Goal: Task Accomplishment & Management: Use online tool/utility

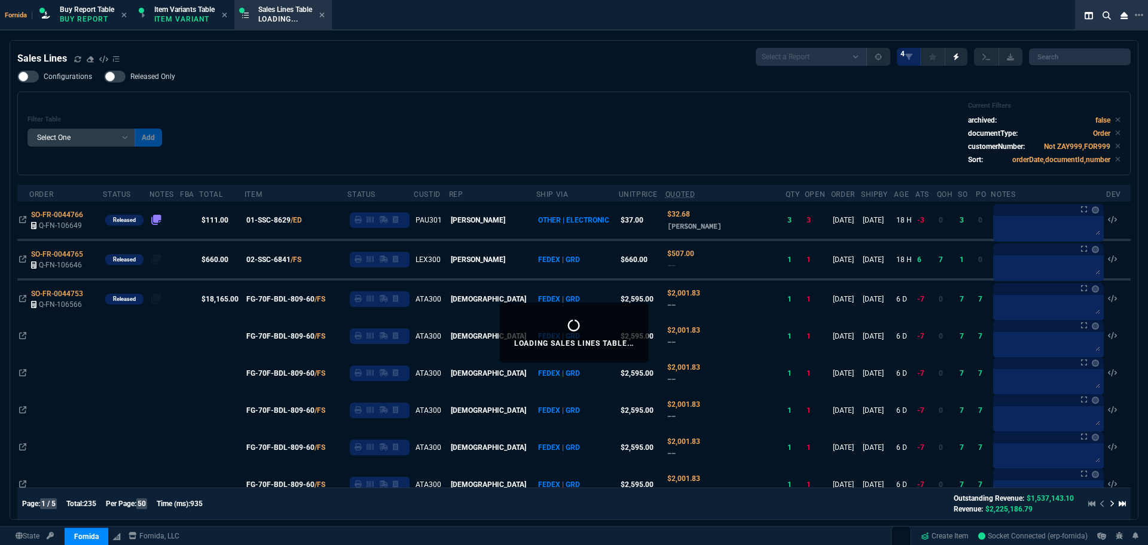
select select "1: BROV"
select select
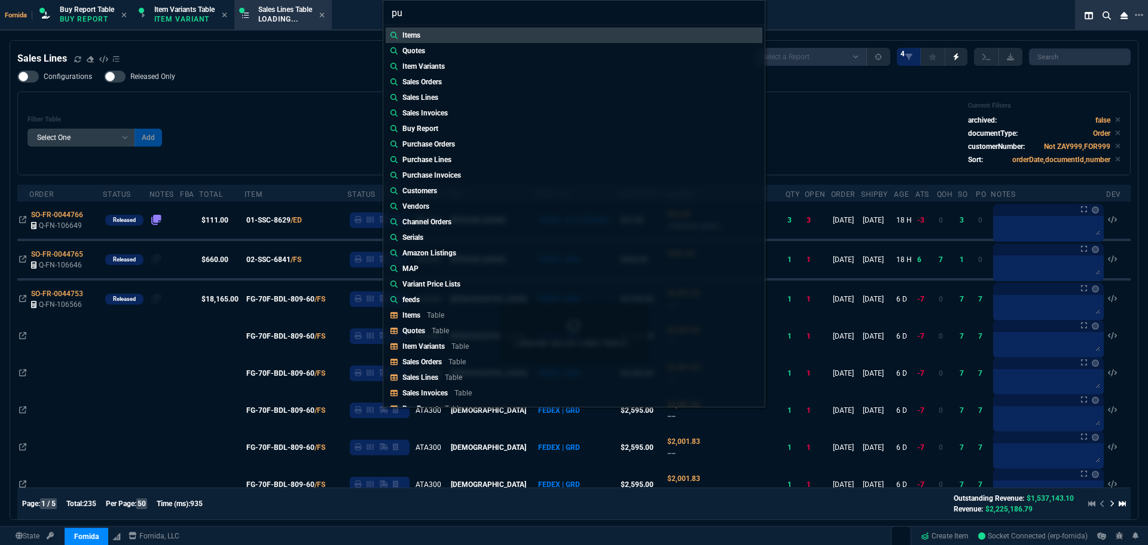
type input "pur"
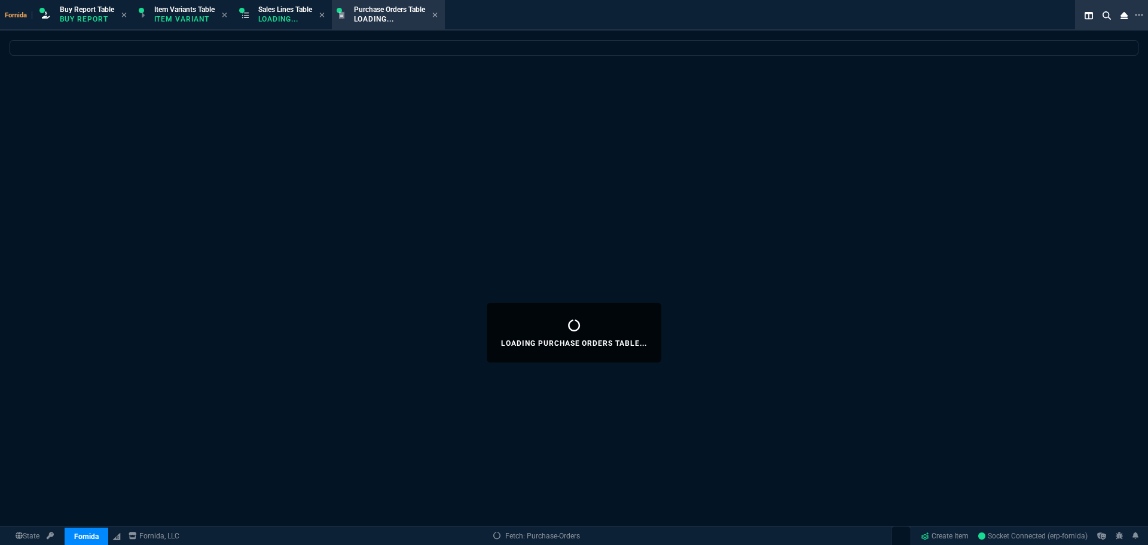
select select
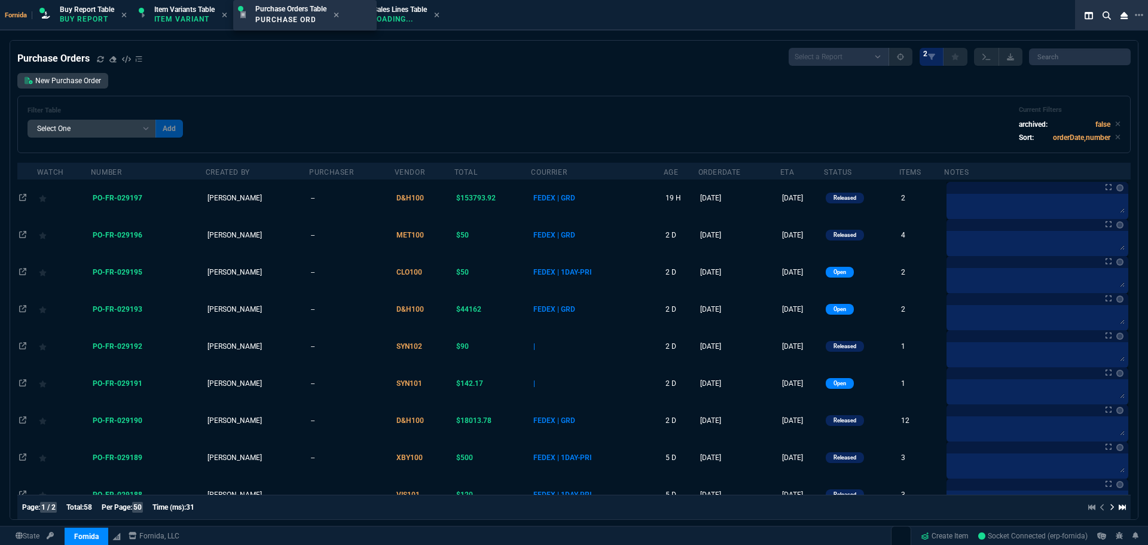
drag, startPoint x: 323, startPoint y: 15, endPoint x: 285, endPoint y: 8, distance: 39.4
click at [411, 114] on div "Filter Table Select One Add Filter () Age (daysAgo) archived (archived) Courrie…" at bounding box center [574, 124] width 1093 height 37
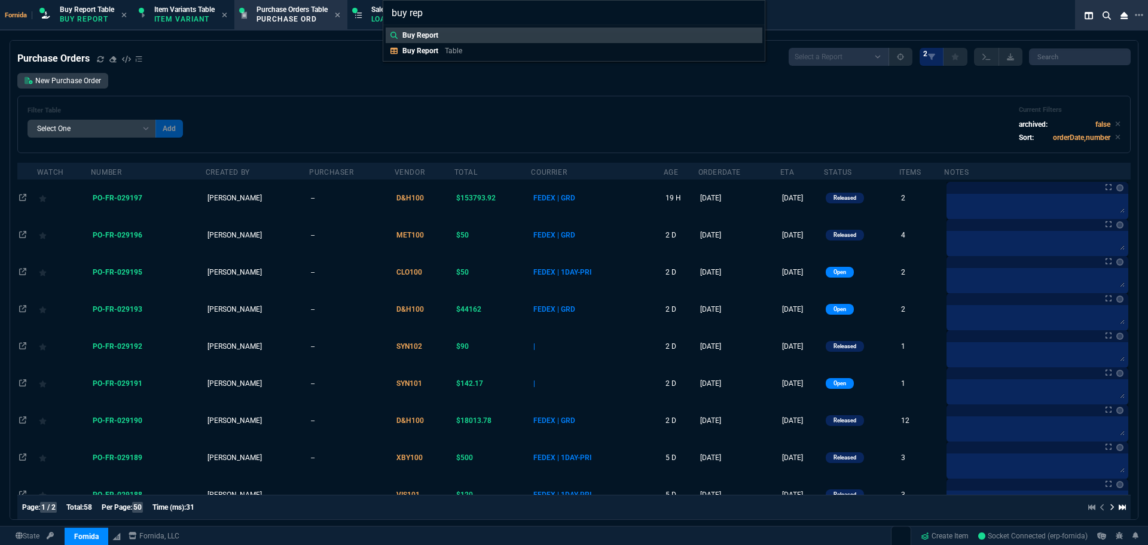
type input "buy repo"
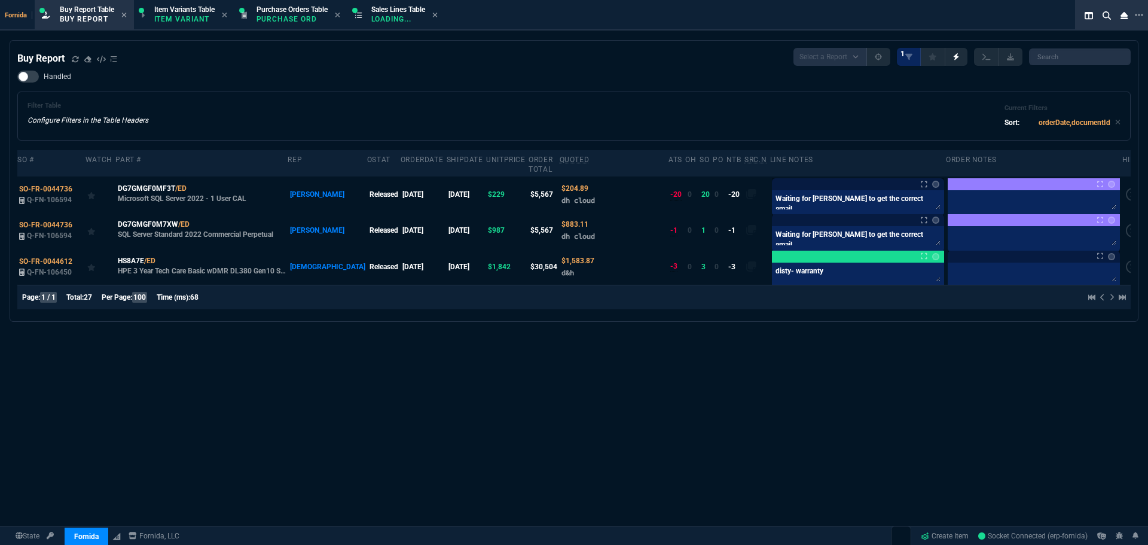
click at [659, 435] on div "Buy Report Select a Report Not Purchased 1 Handled Filter Table Configure Filte…" at bounding box center [574, 332] width 1148 height 585
click at [78, 62] on icon at bounding box center [75, 59] width 7 height 7
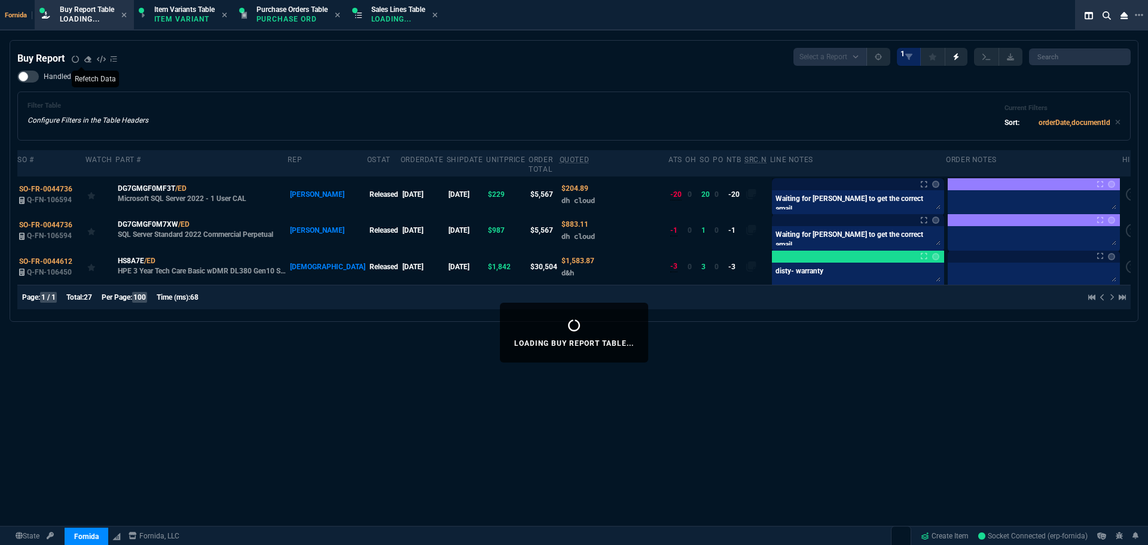
drag, startPoint x: 346, startPoint y: 127, endPoint x: 365, endPoint y: 142, distance: 23.4
click at [349, 129] on div "Filter Table Configure Filters in the Table Headers Current Filters Sort: order…" at bounding box center [574, 116] width 1093 height 29
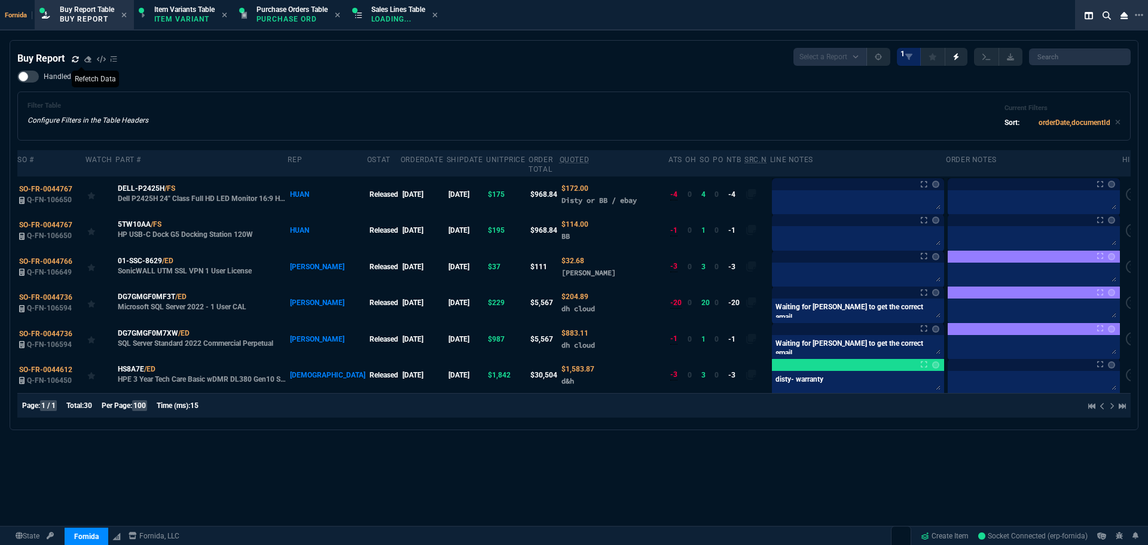
drag, startPoint x: 450, startPoint y: 109, endPoint x: 437, endPoint y: 115, distance: 13.7
click at [450, 109] on div "Filter Table Configure Filters in the Table Headers Current Filters Sort: order…" at bounding box center [574, 116] width 1093 height 29
click at [183, 256] on icon at bounding box center [181, 259] width 7 height 7
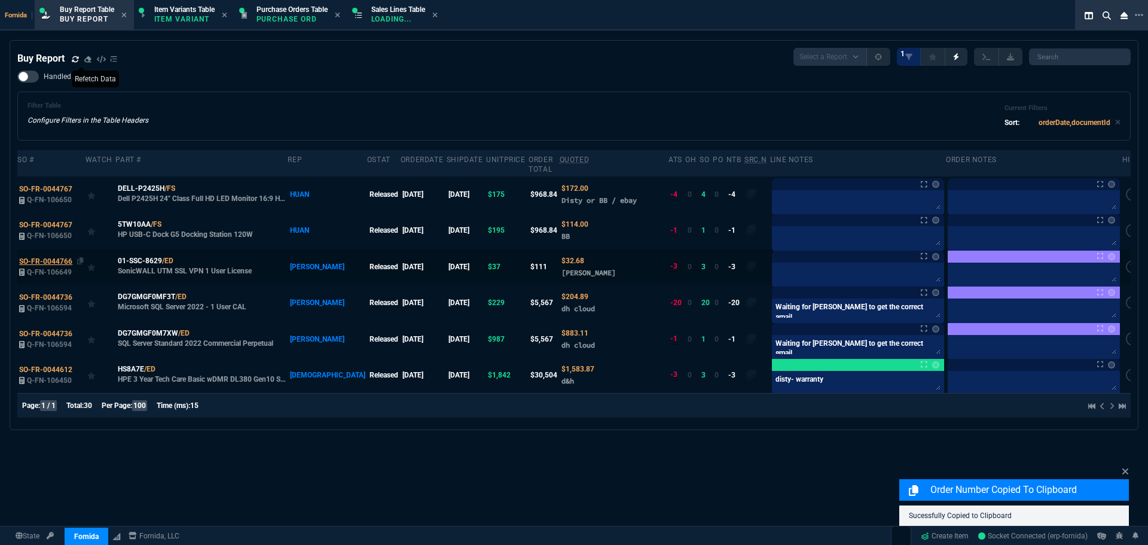
click at [66, 257] on span "SO-FR-0044766" at bounding box center [45, 261] width 53 height 8
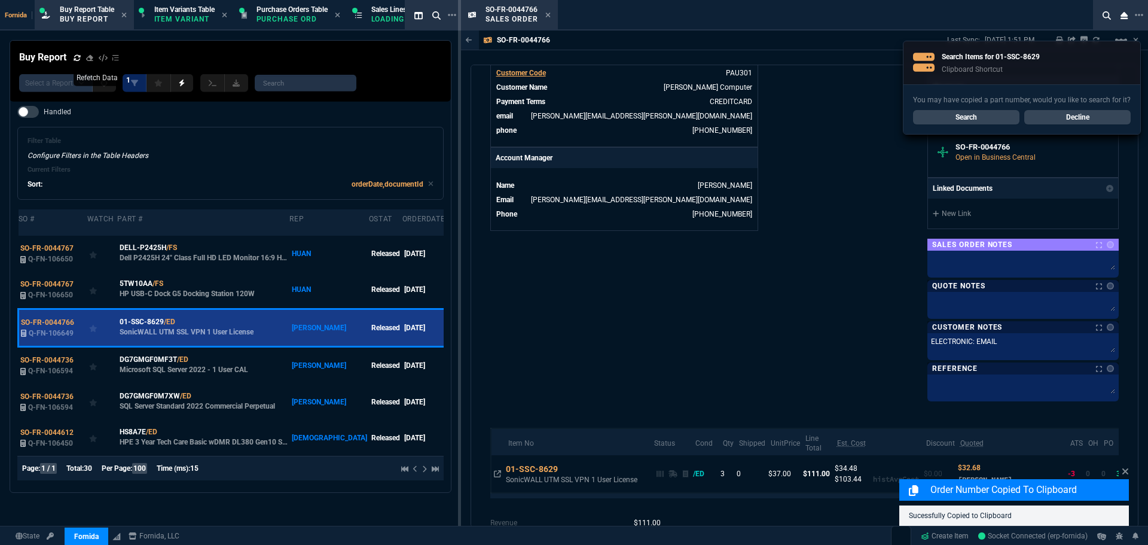
scroll to position [578, 0]
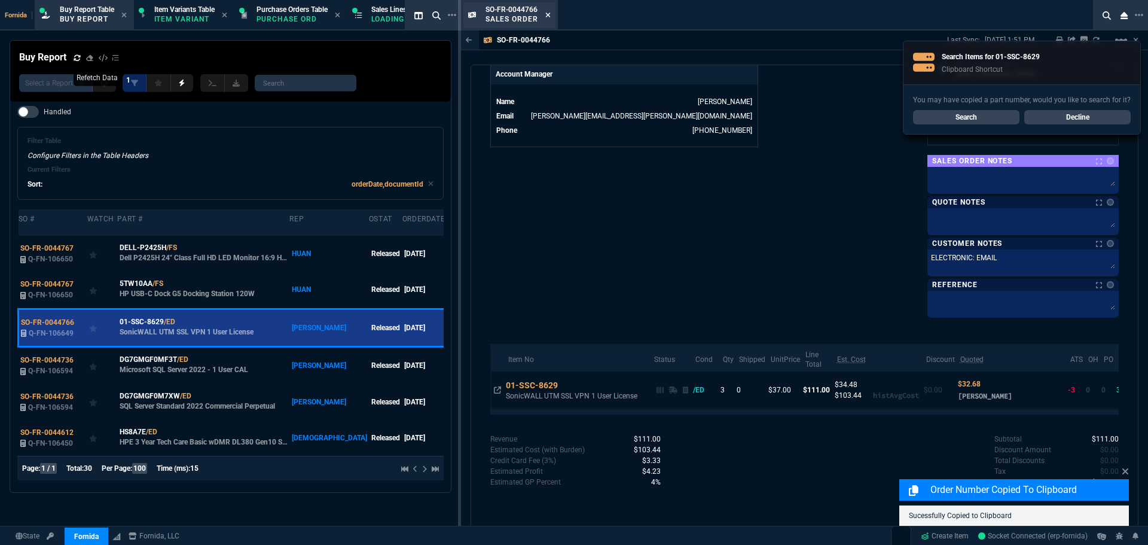
click at [545, 17] on icon at bounding box center [547, 14] width 5 height 7
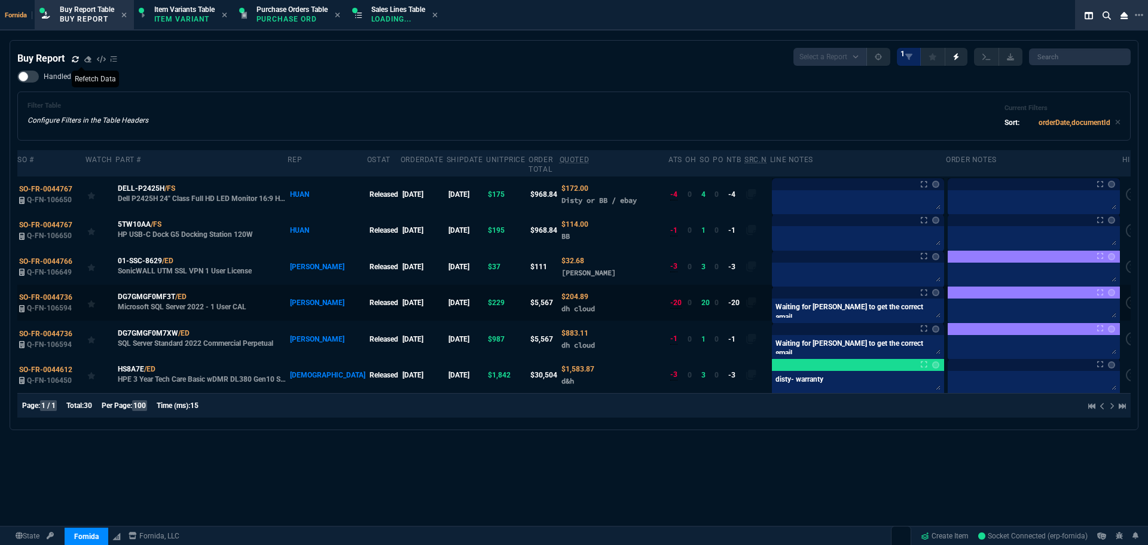
click at [772, 286] on div "Notes Notes Waiting for [PERSON_NAME] to get the correct email Last updated by …" at bounding box center [858, 292] width 172 height 12
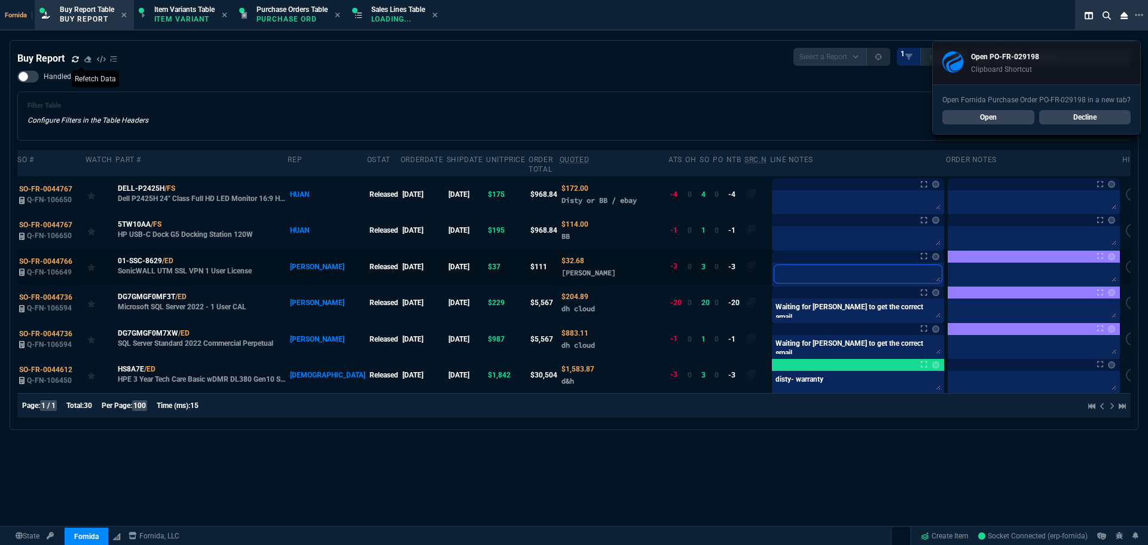
click at [776, 265] on textarea at bounding box center [857, 274] width 167 height 18
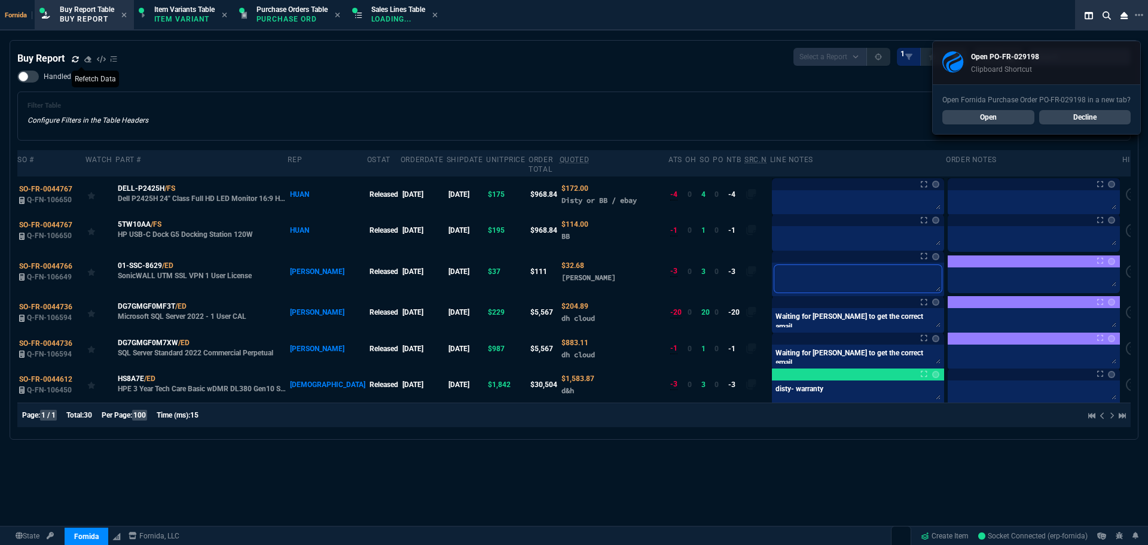
paste textarea "PO-FR-029198*"
type textarea "PO-FR-029198*"
click at [652, 104] on div "Filter Table Configure Filters in the Table Headers Current Filters Sort: order…" at bounding box center [574, 116] width 1093 height 29
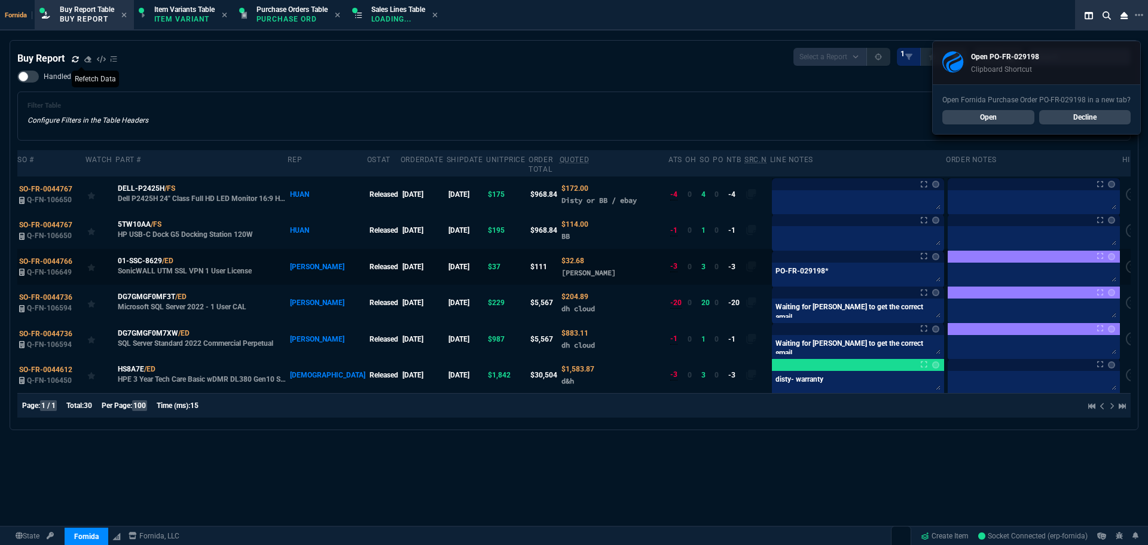
click at [1126, 260] on label at bounding box center [1132, 266] width 13 height 13
click at [0, 0] on input "checkbox" at bounding box center [0, 0] width 0 height 0
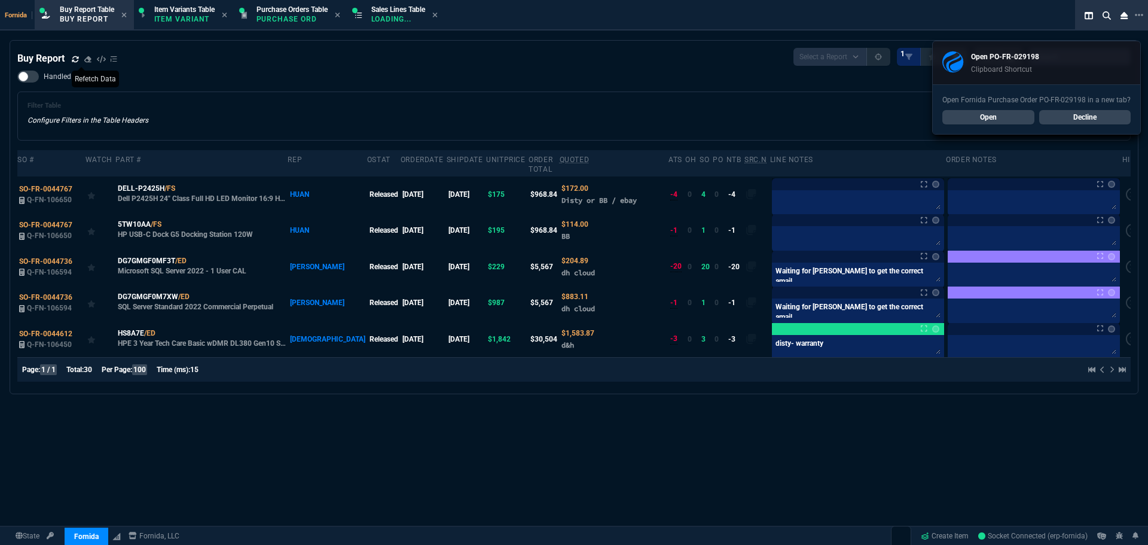
click at [438, 87] on div "Handled Filter Table Configure Filters in the Table Headers Current Filters Sor…" at bounding box center [573, 106] width 1113 height 70
drag, startPoint x: 442, startPoint y: 90, endPoint x: 466, endPoint y: 88, distance: 23.4
click at [444, 91] on div "Handled Filter Table Configure Filters in the Table Headers Current Filters Sor…" at bounding box center [573, 106] width 1113 height 70
click at [992, 114] on link "Open" at bounding box center [988, 117] width 92 height 14
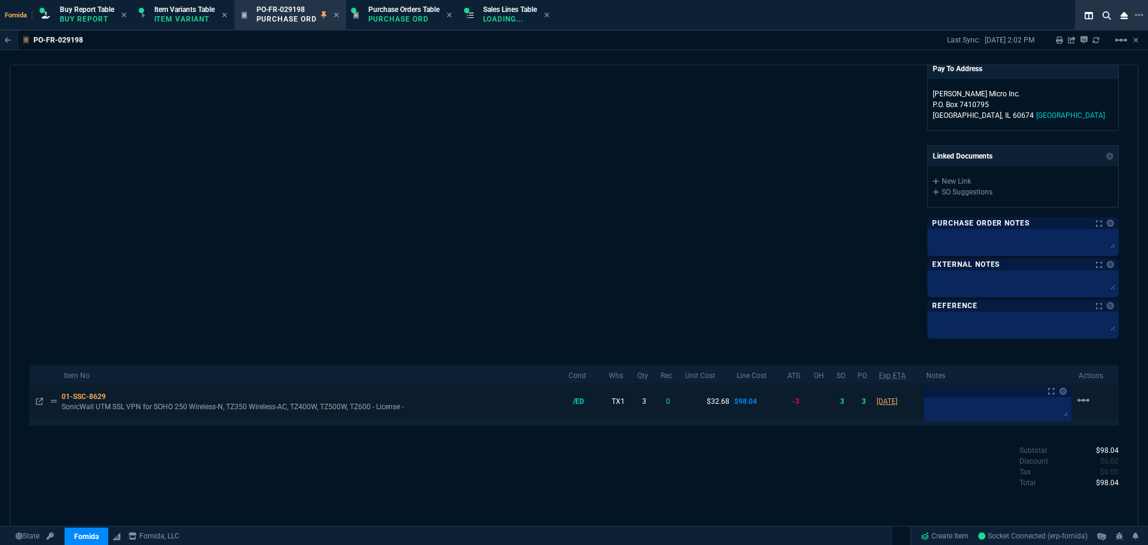
scroll to position [421, 0]
click at [84, 397] on div "01-SSC-8629" at bounding box center [312, 395] width 500 height 11
click at [36, 403] on icon at bounding box center [39, 400] width 7 height 7
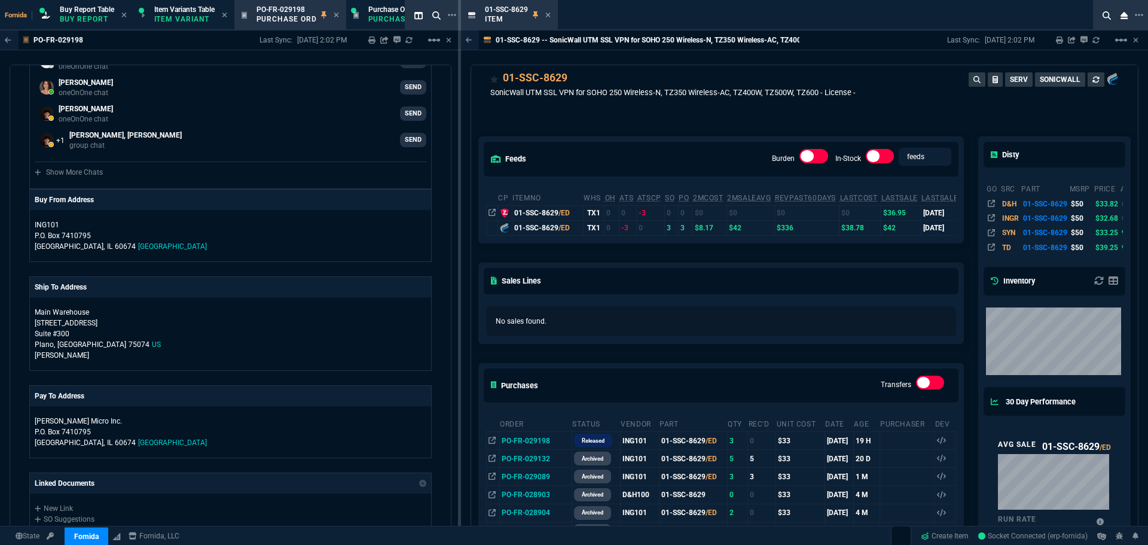
scroll to position [0, 0]
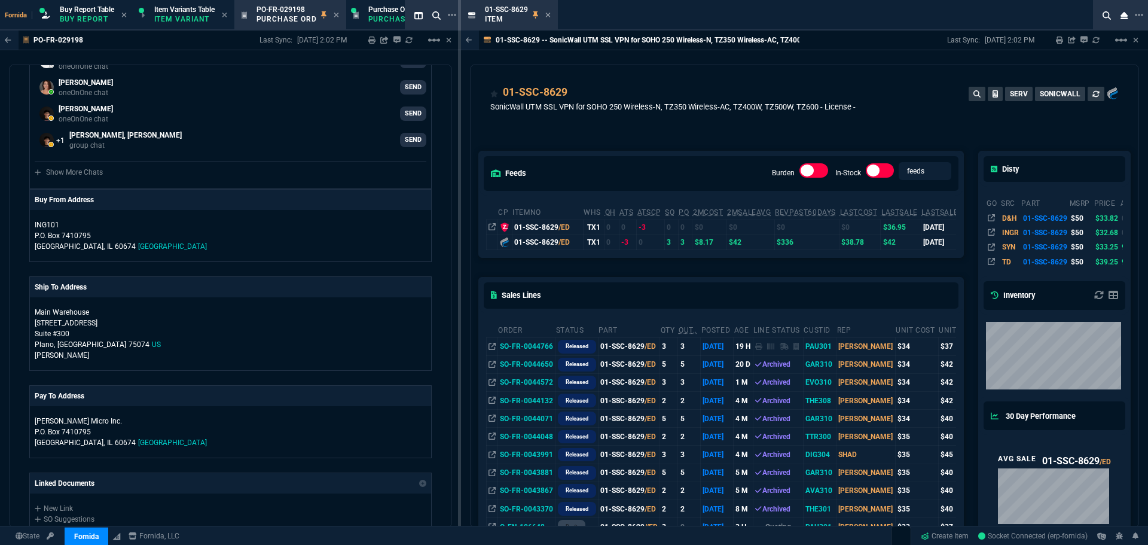
click at [542, 350] on td "SO-FR-0044766" at bounding box center [525, 346] width 57 height 18
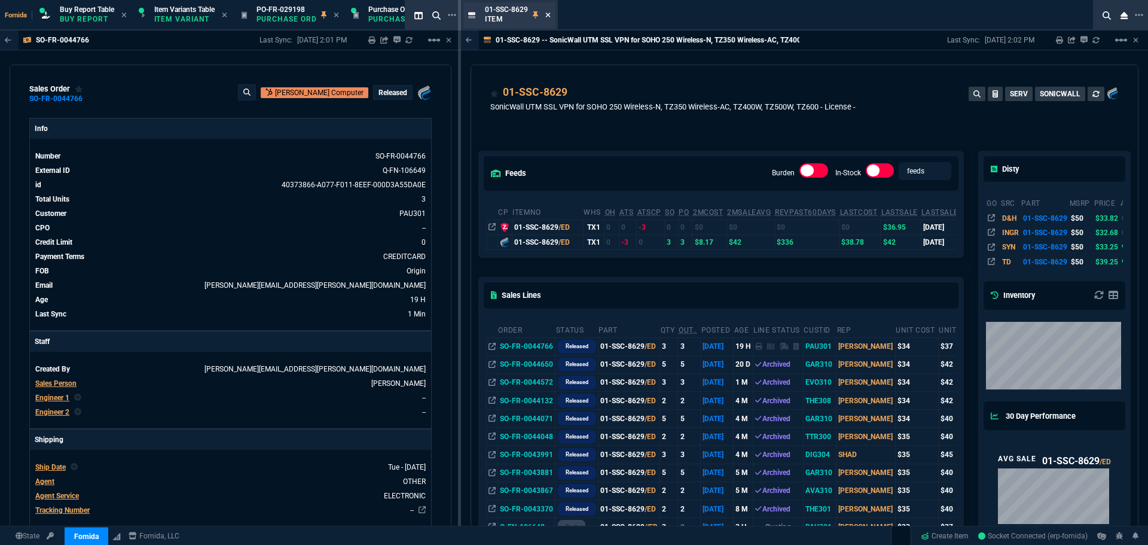
click at [546, 14] on icon at bounding box center [547, 14] width 5 height 7
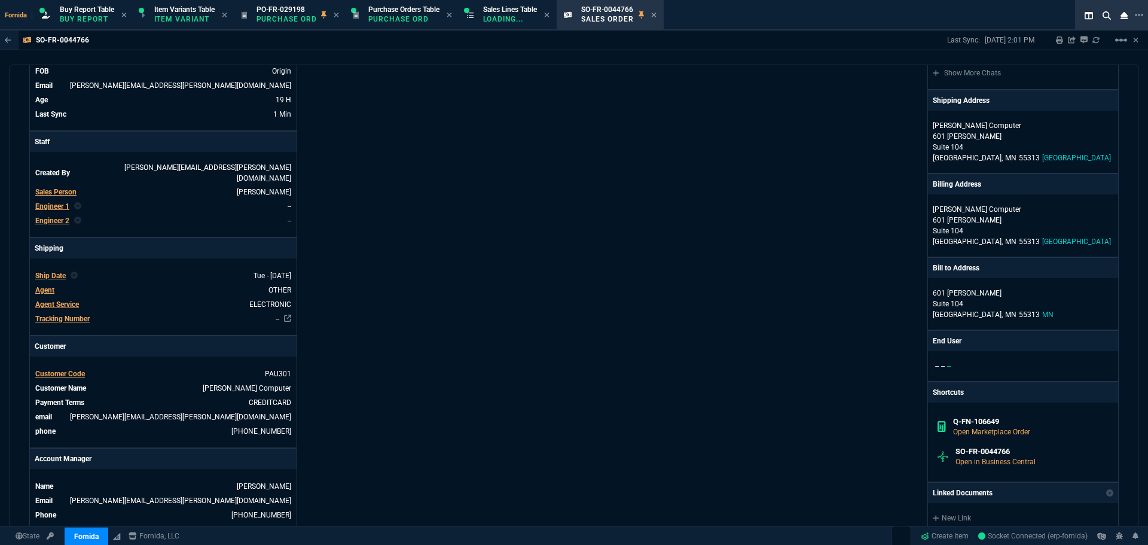
scroll to position [239, 0]
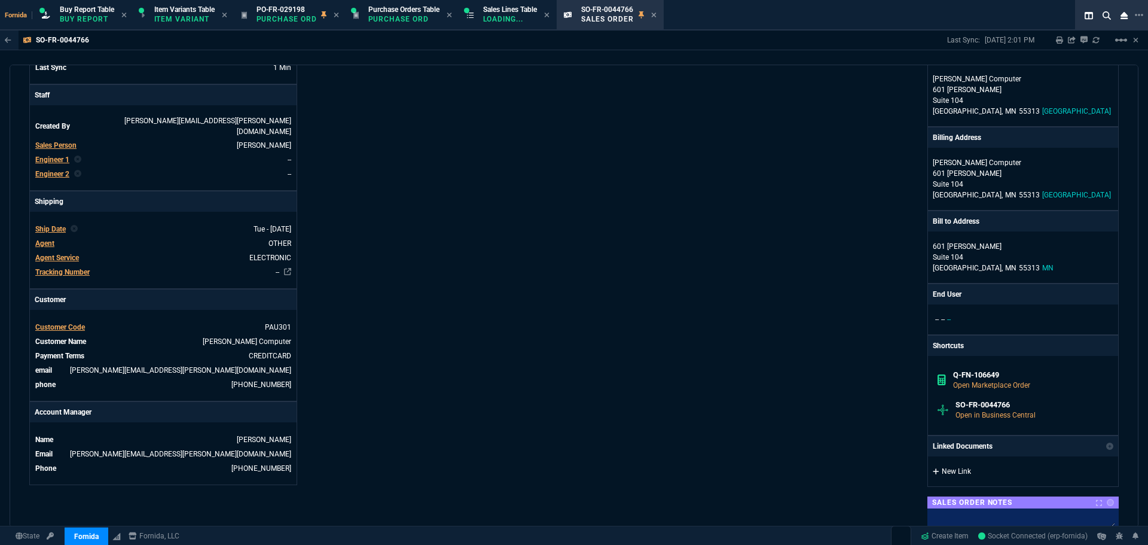
click at [963, 466] on link "New Link" at bounding box center [1023, 471] width 181 height 11
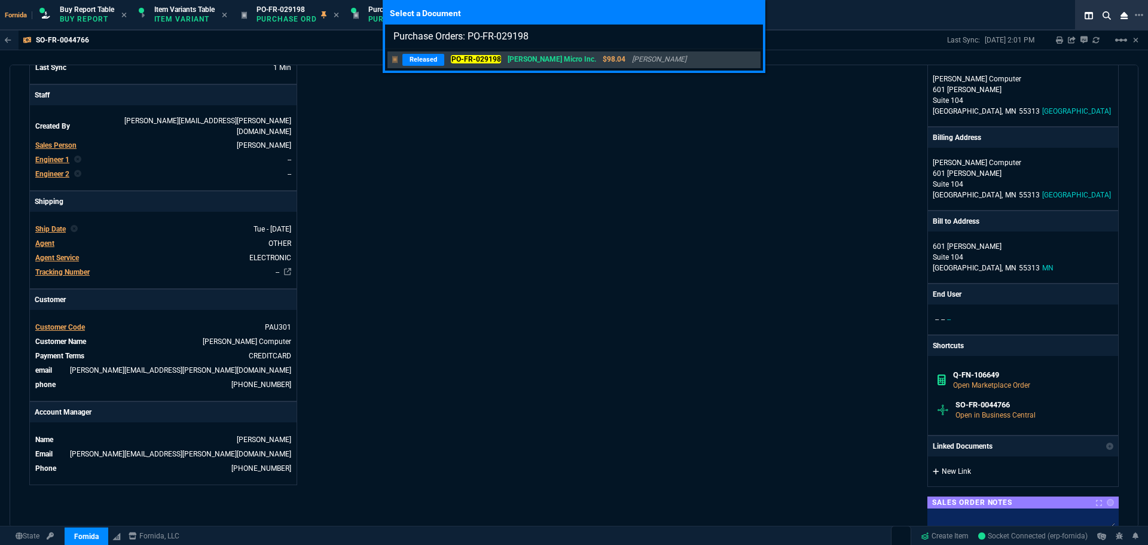
type input "Purchase Orders: PO-FR-029198"
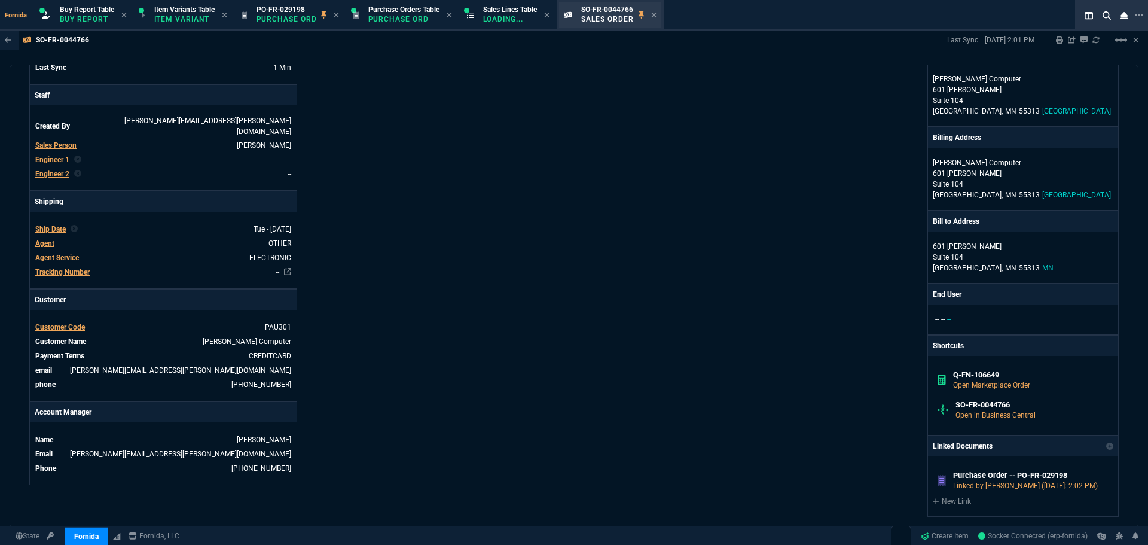
click at [656, 16] on div "SO-FR-0044766 Sales Order" at bounding box center [618, 15] width 75 height 21
click at [92, 20] on p "Buy Report" at bounding box center [87, 19] width 54 height 10
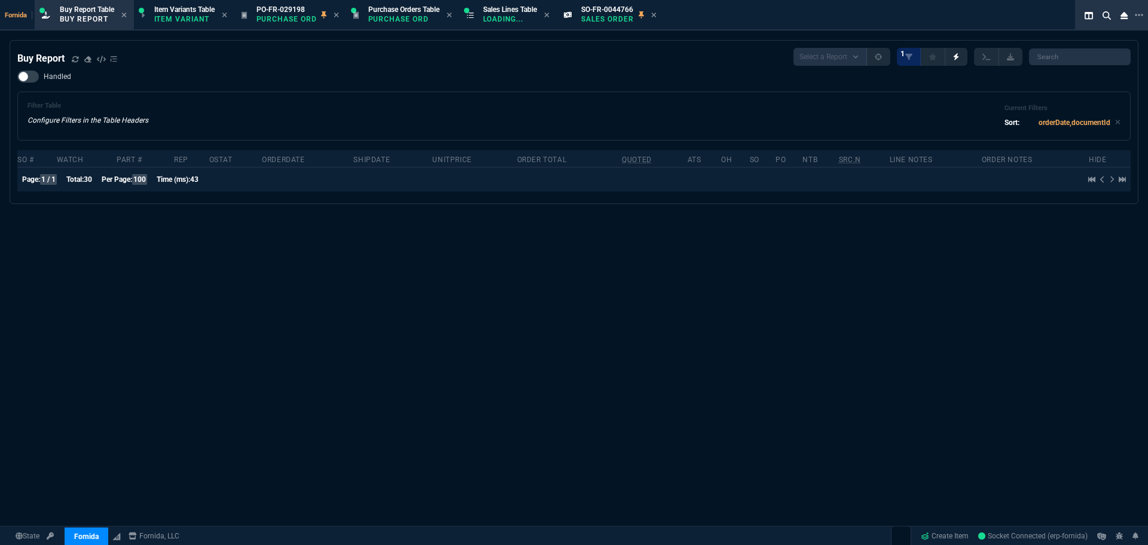
click at [656, 13] on icon at bounding box center [653, 14] width 5 height 7
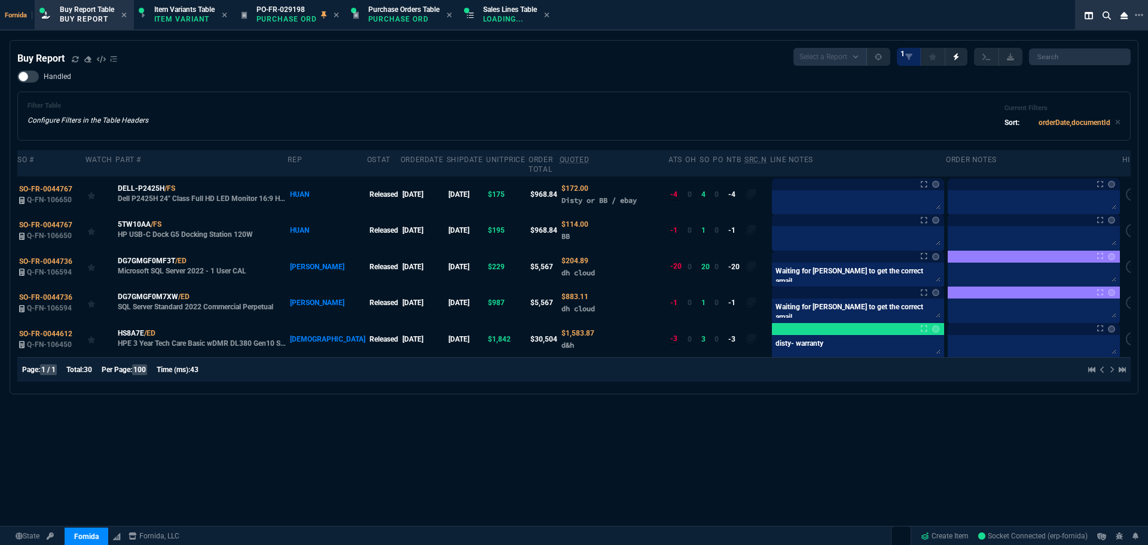
click at [451, 16] on icon at bounding box center [449, 14] width 5 height 7
click at [339, 15] on icon at bounding box center [336, 14] width 5 height 7
drag, startPoint x: 356, startPoint y: 77, endPoint x: 36, endPoint y: 68, distance: 320.6
click at [354, 78] on div "Handled Filter Table Configure Filters in the Table Headers Current Filters Sor…" at bounding box center [573, 106] width 1113 height 70
click at [422, 99] on div "Filter Table Configure Filters in the Table Headers Current Filters Sort: order…" at bounding box center [573, 115] width 1113 height 49
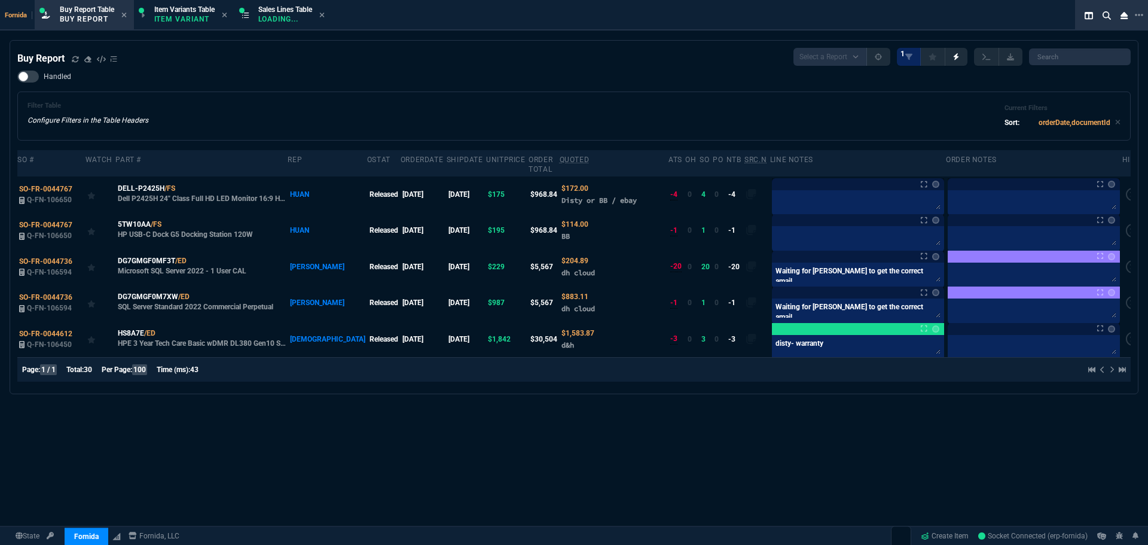
click at [602, 64] on div "Buy Report Select a Report Not Purchased 1" at bounding box center [573, 57] width 1113 height 18
drag, startPoint x: 169, startPoint y: 215, endPoint x: 10, endPoint y: 176, distance: 164.3
click at [169, 221] on icon at bounding box center [169, 224] width 7 height 7
drag, startPoint x: 128, startPoint y: 494, endPoint x: 221, endPoint y: 472, distance: 95.9
click at [130, 493] on div "Buy Report Select a Report Not Purchased 1 Handled Filter Table Configure Filte…" at bounding box center [574, 332] width 1148 height 585
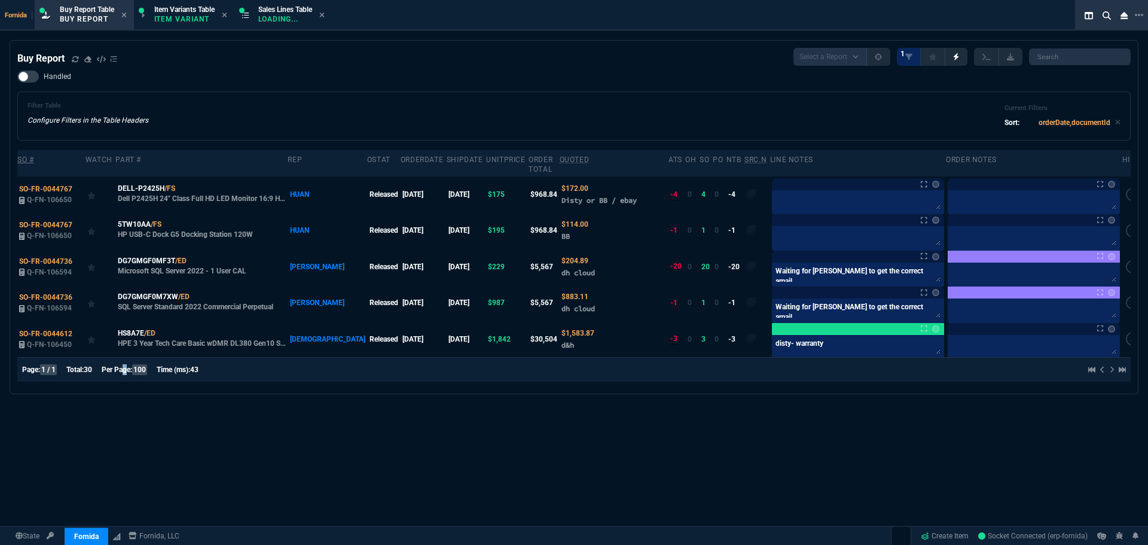
click at [181, 185] on icon at bounding box center [183, 188] width 7 height 7
copy span "g"
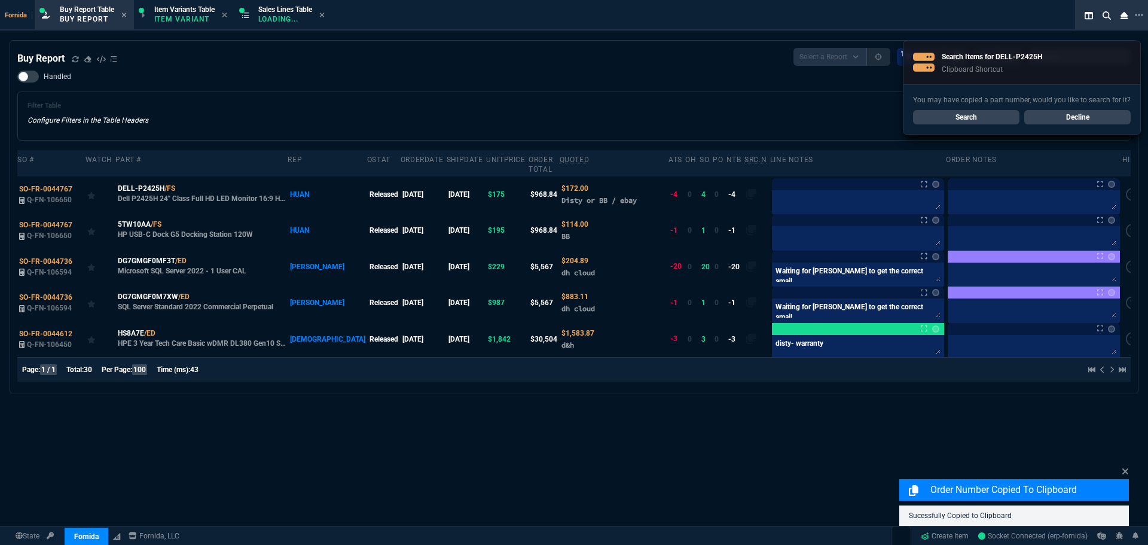
click at [239, 118] on div "Filter Table Configure Filters in the Table Headers Current Filters Sort: order…" at bounding box center [574, 116] width 1093 height 29
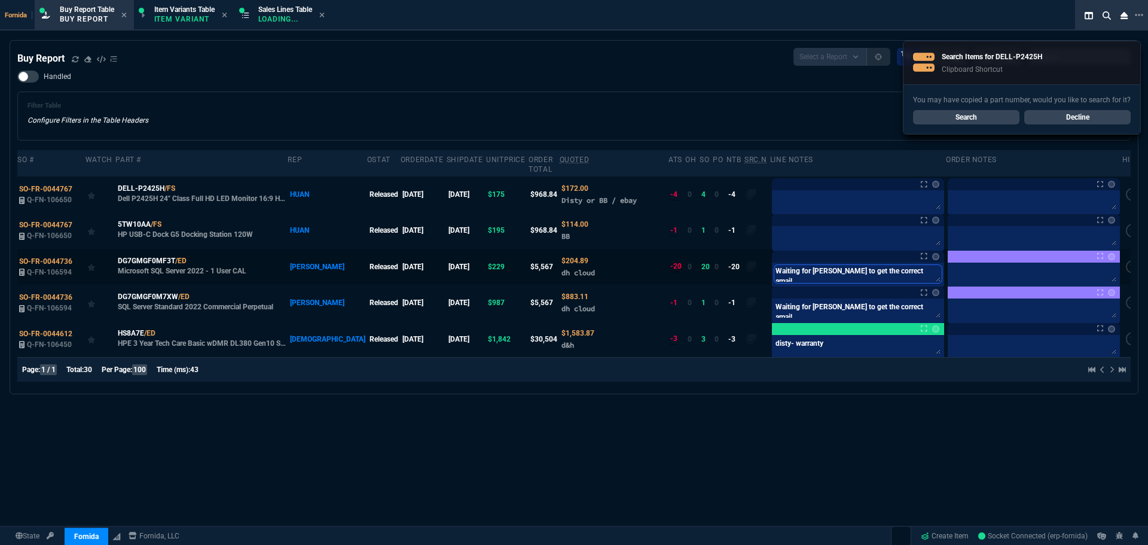
click at [849, 265] on textarea "Waiting for [PERSON_NAME] to get the correct email" at bounding box center [857, 274] width 167 height 18
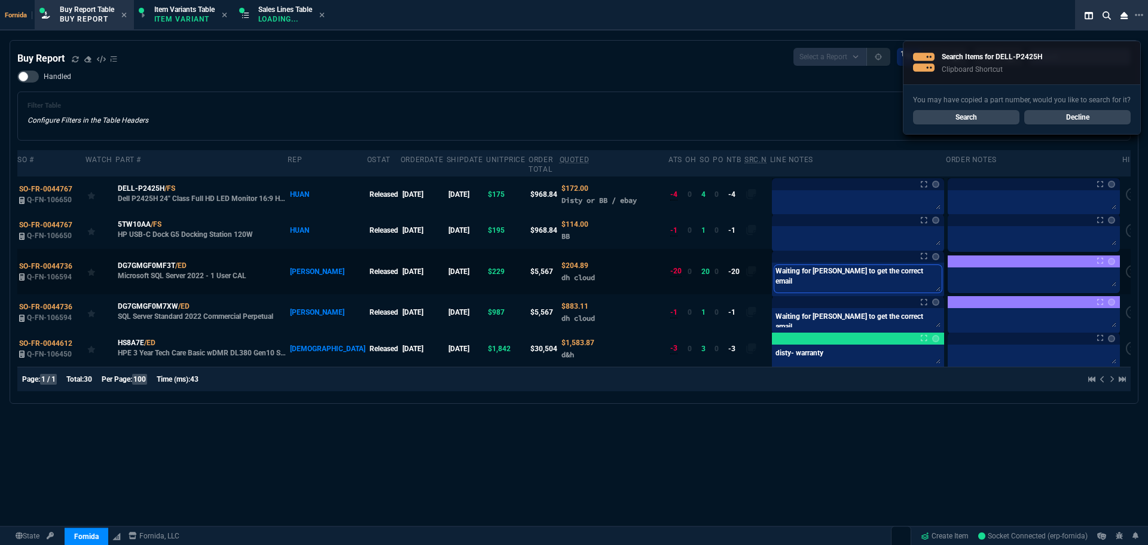
type textarea "W"
type textarea "Wa"
type textarea "Wai"
type textarea "Wait"
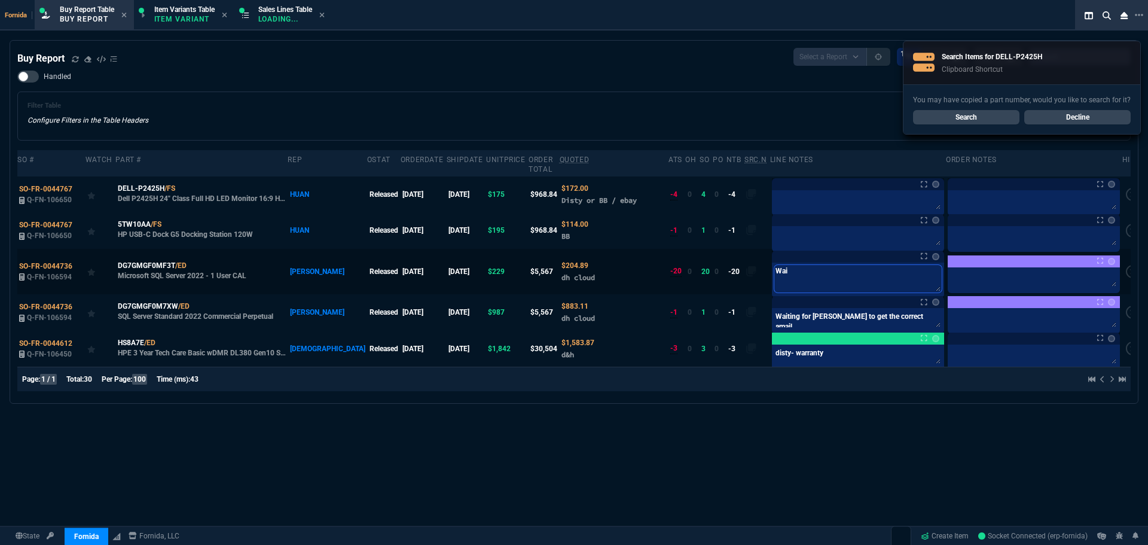
type textarea "Wait"
type textarea "Waiti"
type textarea "Waitig"
type textarea "Waitign"
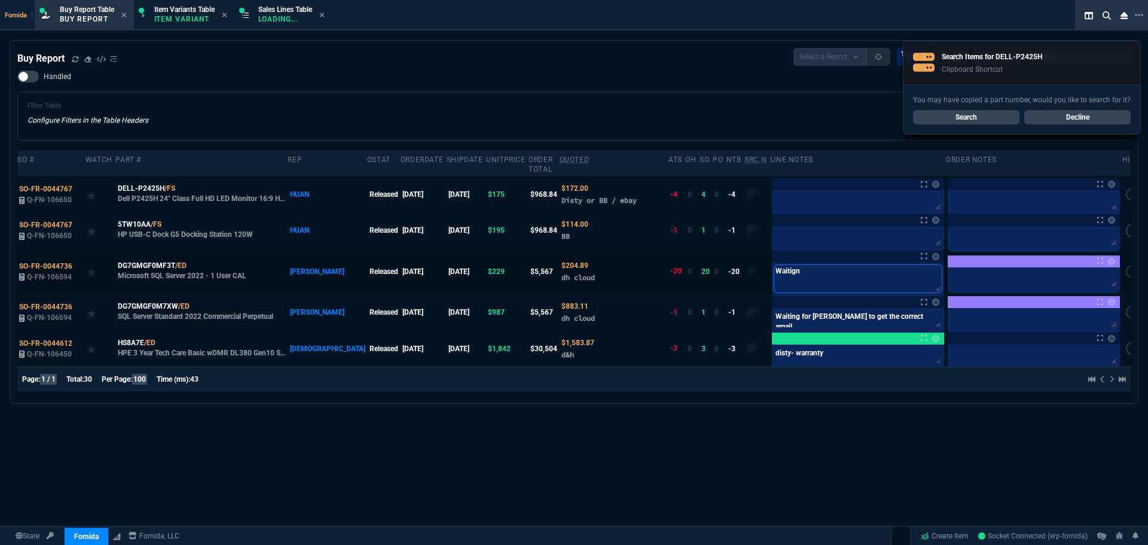
type textarea "Waitign"
type textarea "Waitig"
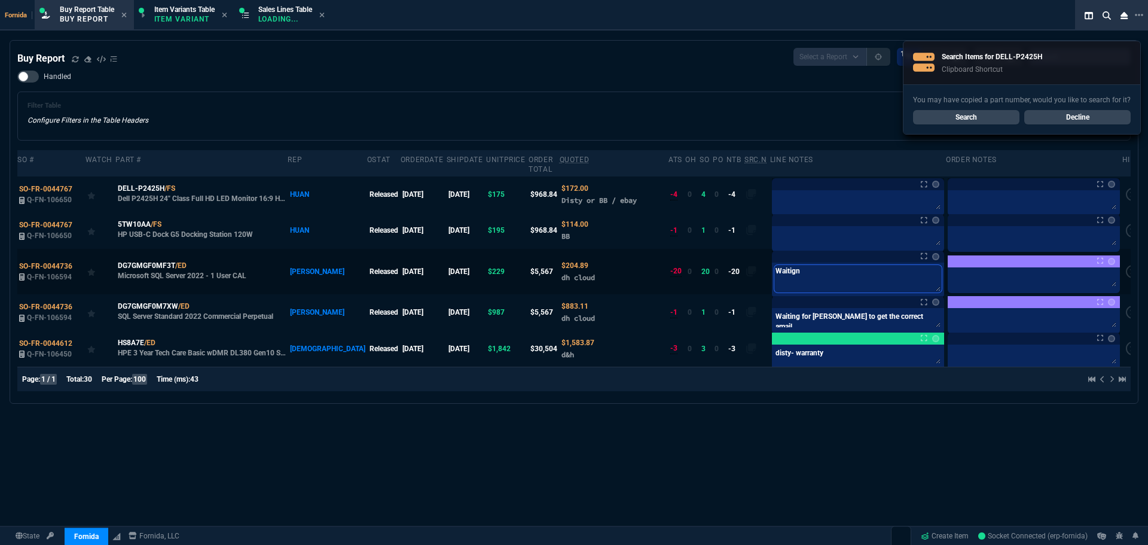
type textarea "Waitig"
type textarea "Waiti"
type textarea "Waitin"
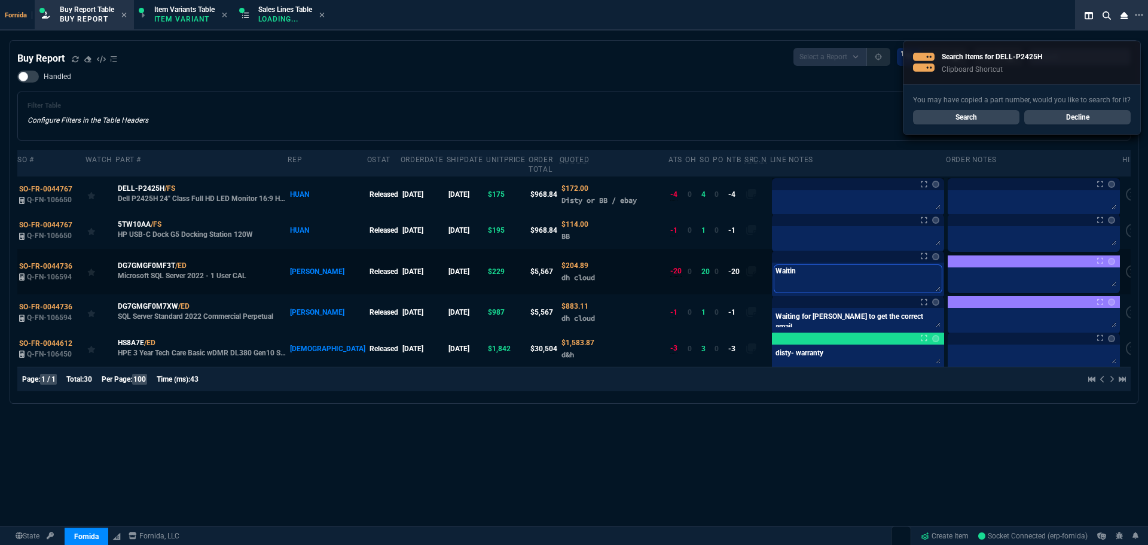
type textarea "Waiting"
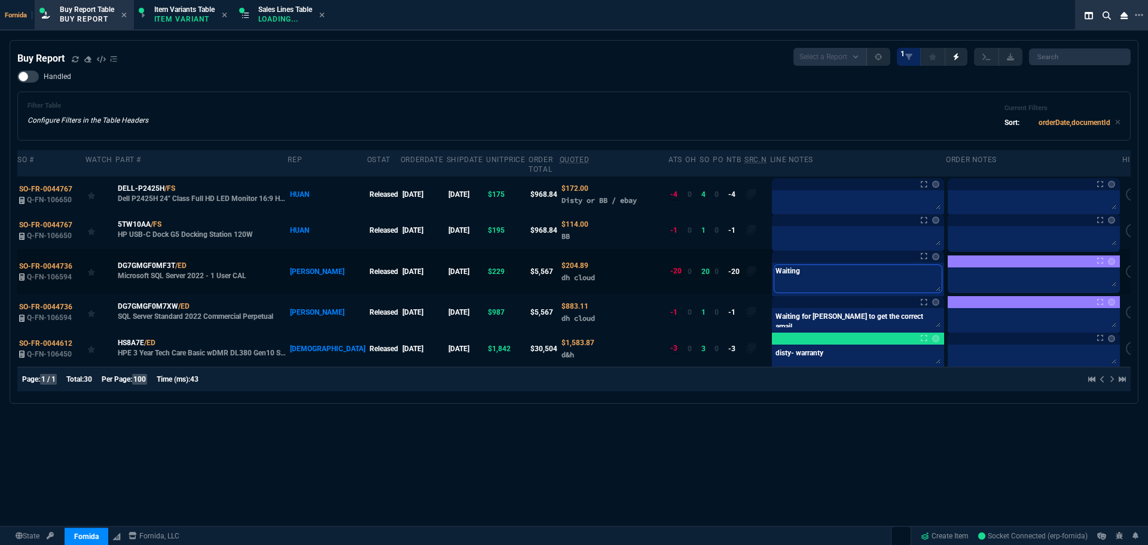
type textarea "Waiting o"
type textarea "Waiting on"
type textarea "Waiting on F"
type textarea "Waiting on Fi"
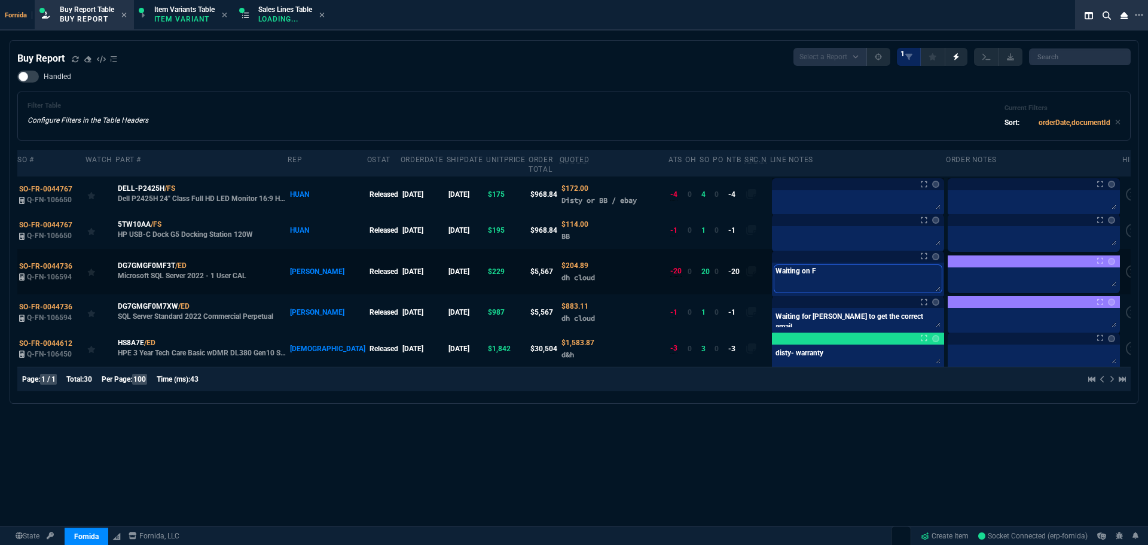
type textarea "Waiting on Fi"
type textarea "Waiting on Fio"
type textarea "Waiting on Fion"
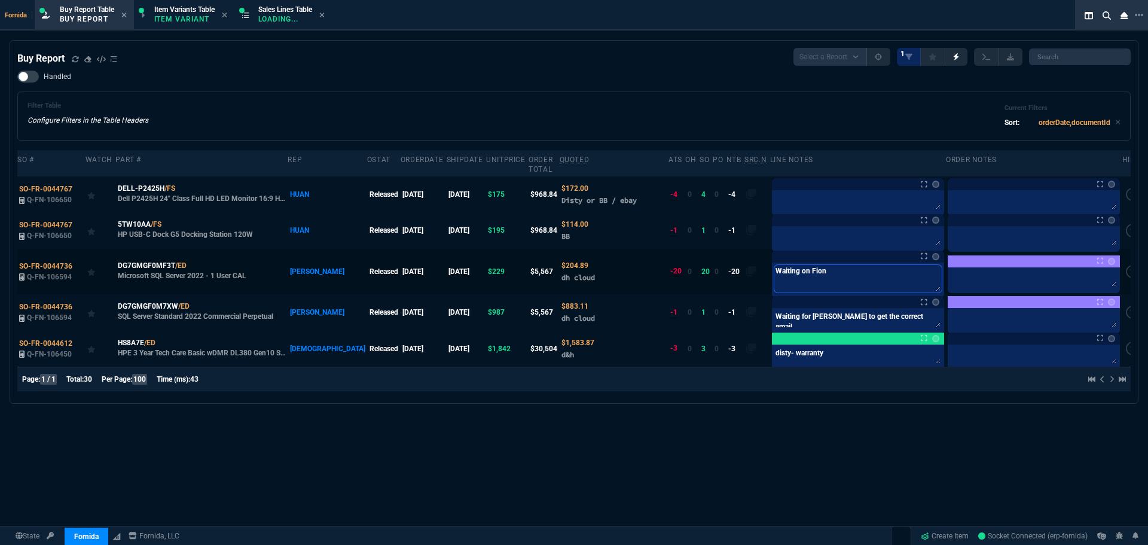
type textarea "Waiting on [PERSON_NAME]"
type textarea "Waiting on [PERSON_NAME]'"
type textarea "Waiting on [PERSON_NAME]'s"
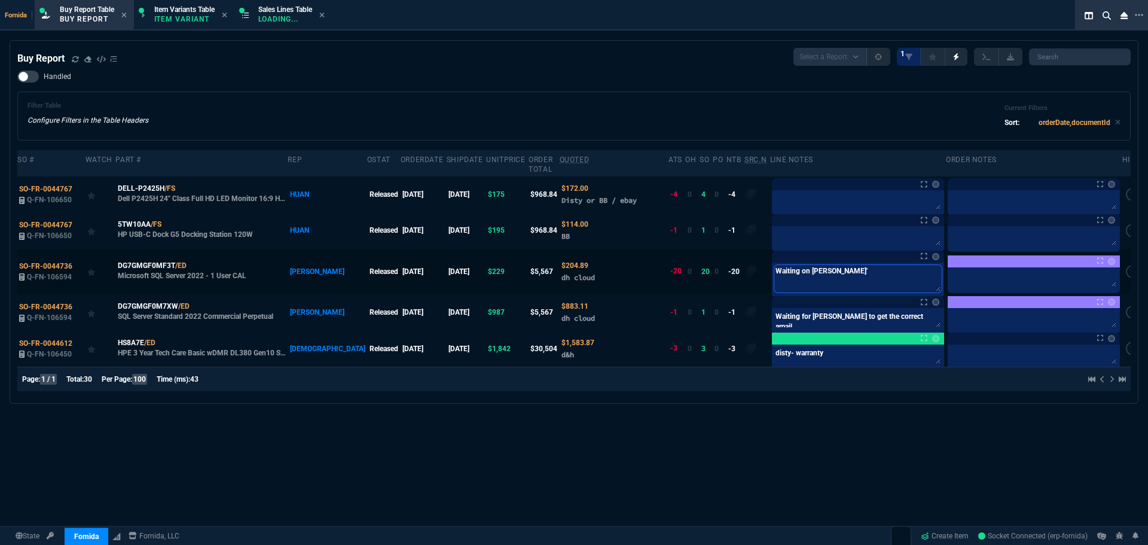
type textarea "Waiting on [PERSON_NAME]'s"
type textarea "Waiting on [PERSON_NAME]'s u"
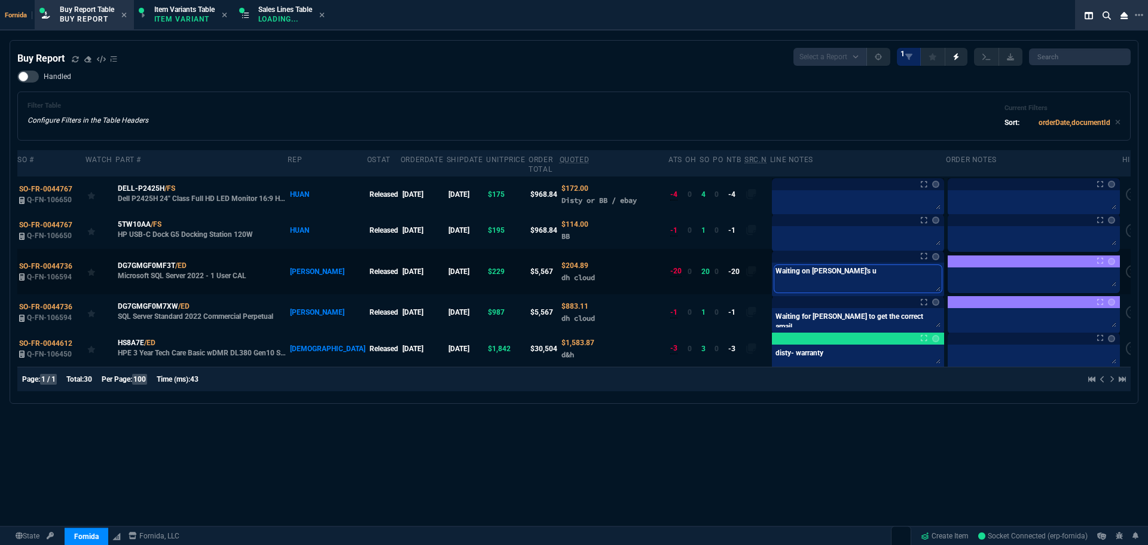
type textarea "Waiting on [PERSON_NAME]'s us"
type textarea "Waiting on [PERSON_NAME]'s use"
type textarea "Waiting on [PERSON_NAME]'s user"
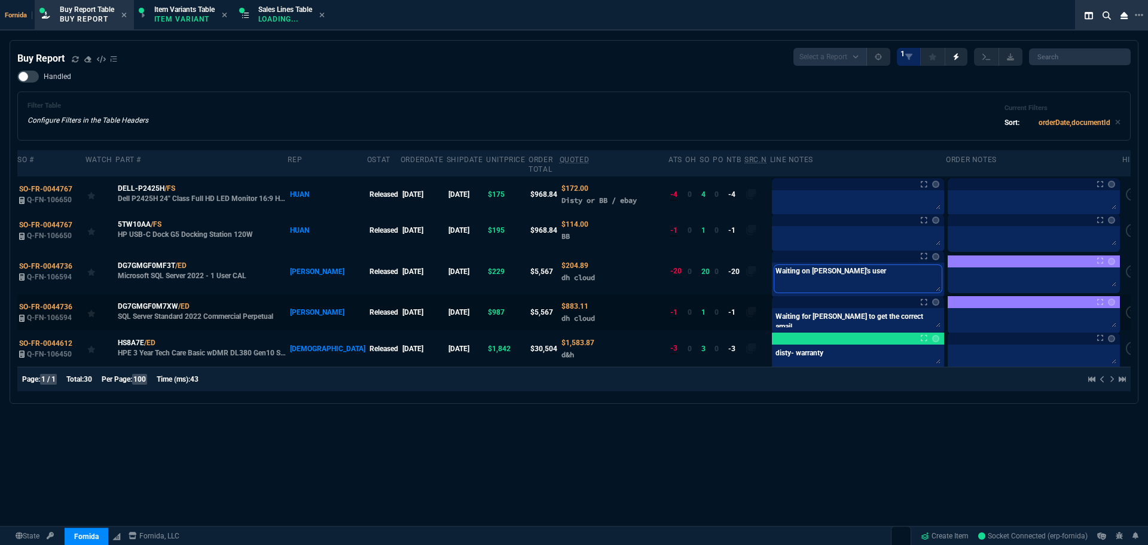
type textarea "Waiting on [PERSON_NAME]'s user"
click at [869, 313] on textarea "Waiting for [PERSON_NAME] to get the correct email" at bounding box center [857, 319] width 167 height 18
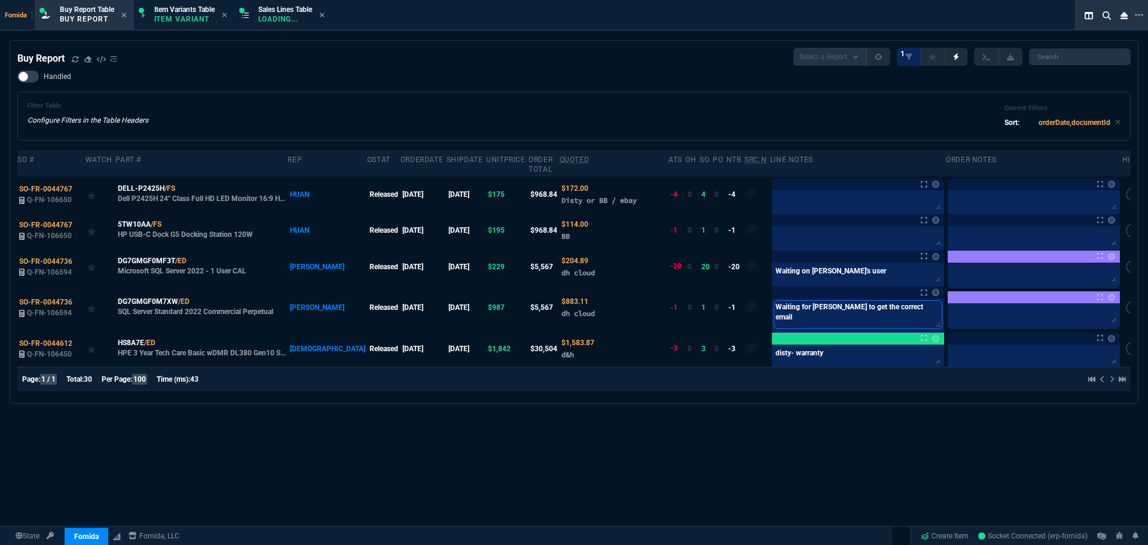
paste textarea "on [PERSON_NAME]'s user"
type textarea "Waiting on [PERSON_NAME]'s user"
click at [850, 429] on div "Buy Report Select a Report Not Purchased 1 Handled Filter Table Configure Filte…" at bounding box center [574, 332] width 1148 height 585
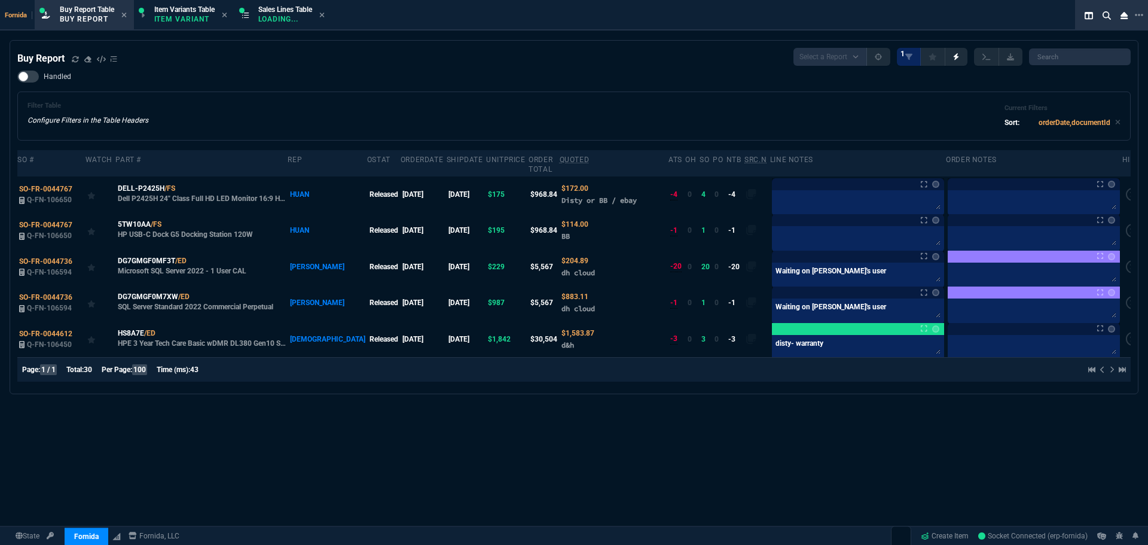
drag, startPoint x: 531, startPoint y: 115, endPoint x: 537, endPoint y: 114, distance: 6.7
click at [537, 114] on div "Filter Table Configure Filters in the Table Headers Current Filters Sort: order…" at bounding box center [574, 116] width 1093 height 29
click at [285, 24] on div "Sales Lines Table Loading..." at bounding box center [285, 15] width 54 height 21
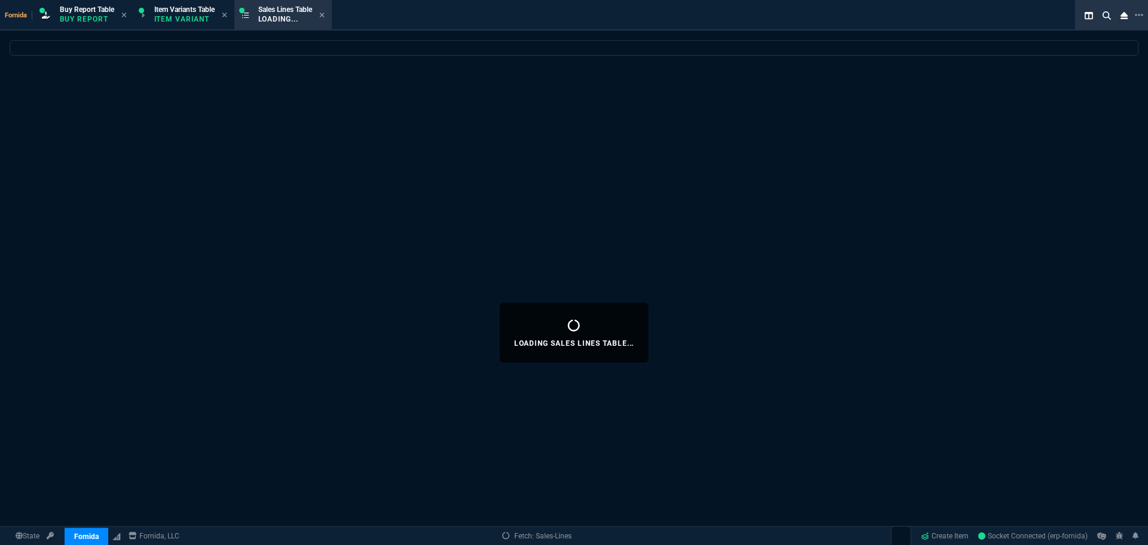
select select
